Goal: Task Accomplishment & Management: Manage account settings

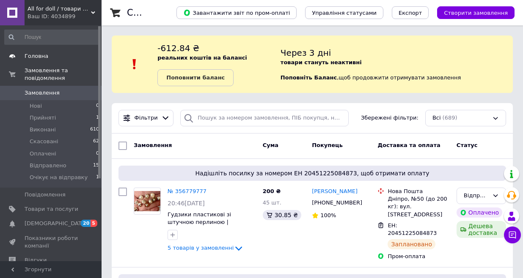
click at [36, 53] on span "Головна" at bounding box center [37, 56] width 24 height 8
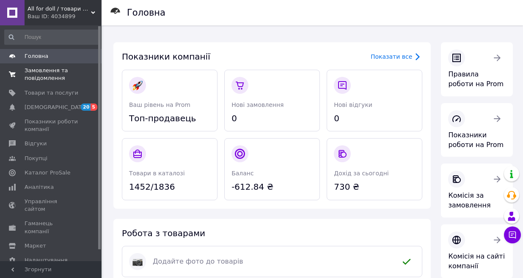
click at [31, 79] on span "Замовлення та повідомлення" at bounding box center [52, 74] width 54 height 15
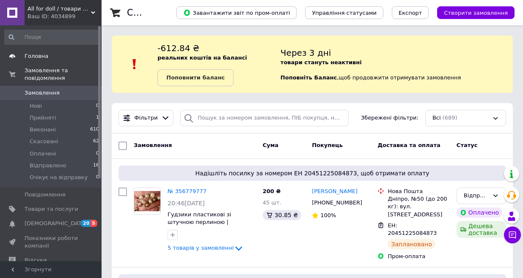
click at [40, 56] on span "Головна" at bounding box center [37, 56] width 24 height 8
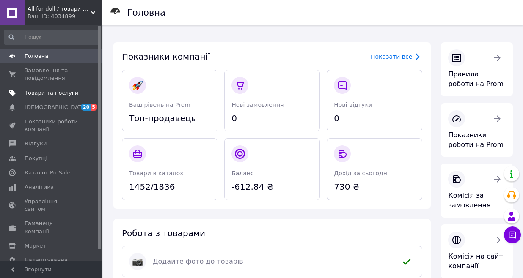
click at [46, 92] on span "Товари та послуги" at bounding box center [52, 93] width 54 height 8
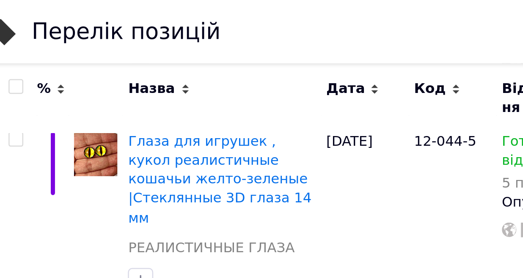
scroll to position [789, 0]
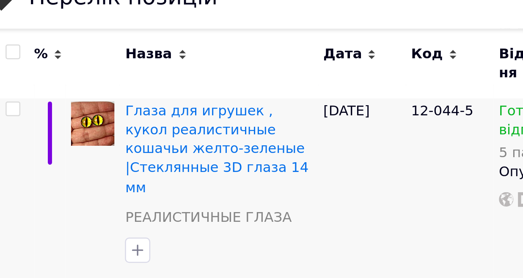
click at [243, 48] on div "[DATE]" at bounding box center [260, 89] width 35 height 82
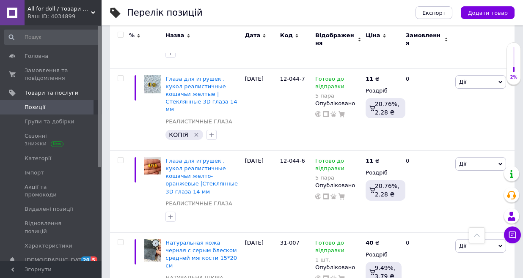
scroll to position [270, 0]
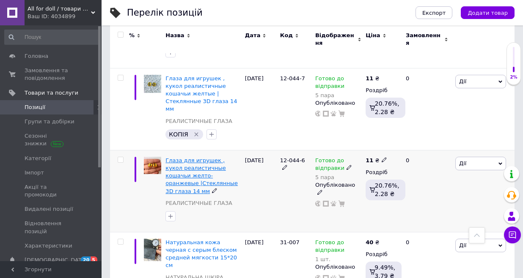
click at [195, 157] on span "Глаза для игрушек , кукол реалистичные кошачьи желто-оранжевые |Стеклянные 3D г…" at bounding box center [201, 175] width 72 height 37
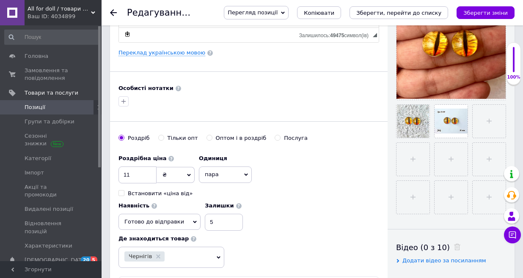
scroll to position [225, 0]
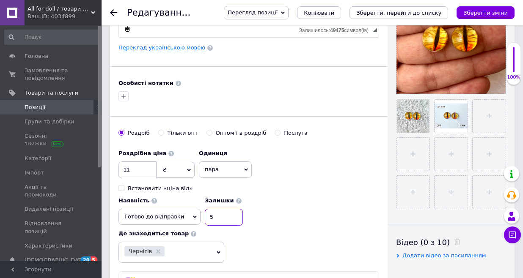
click at [243, 209] on input "5" at bounding box center [224, 217] width 38 height 17
type input "4"
click at [485, 10] on icon "Зберегти зміни" at bounding box center [485, 13] width 44 height 6
